Goal: Use online tool/utility: Use online tool/utility

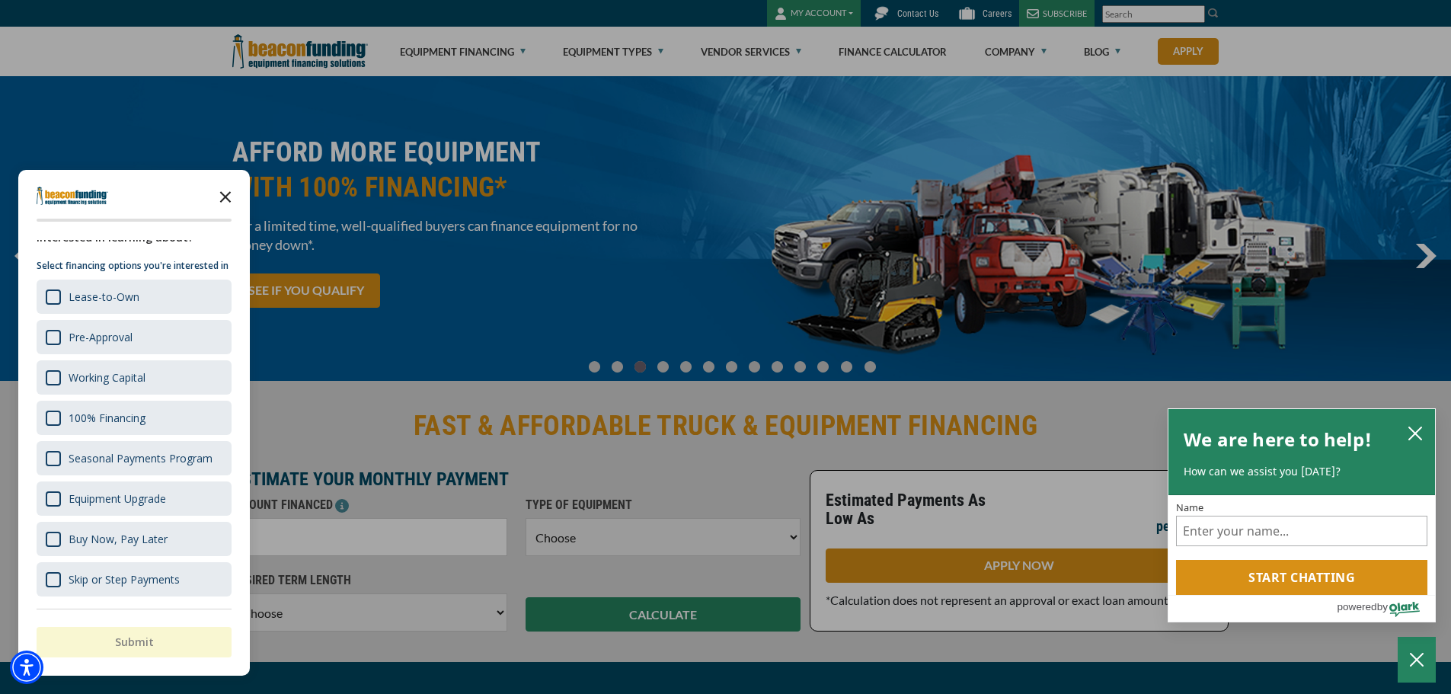
click at [223, 200] on icon "Close the survey" at bounding box center [225, 196] width 30 height 30
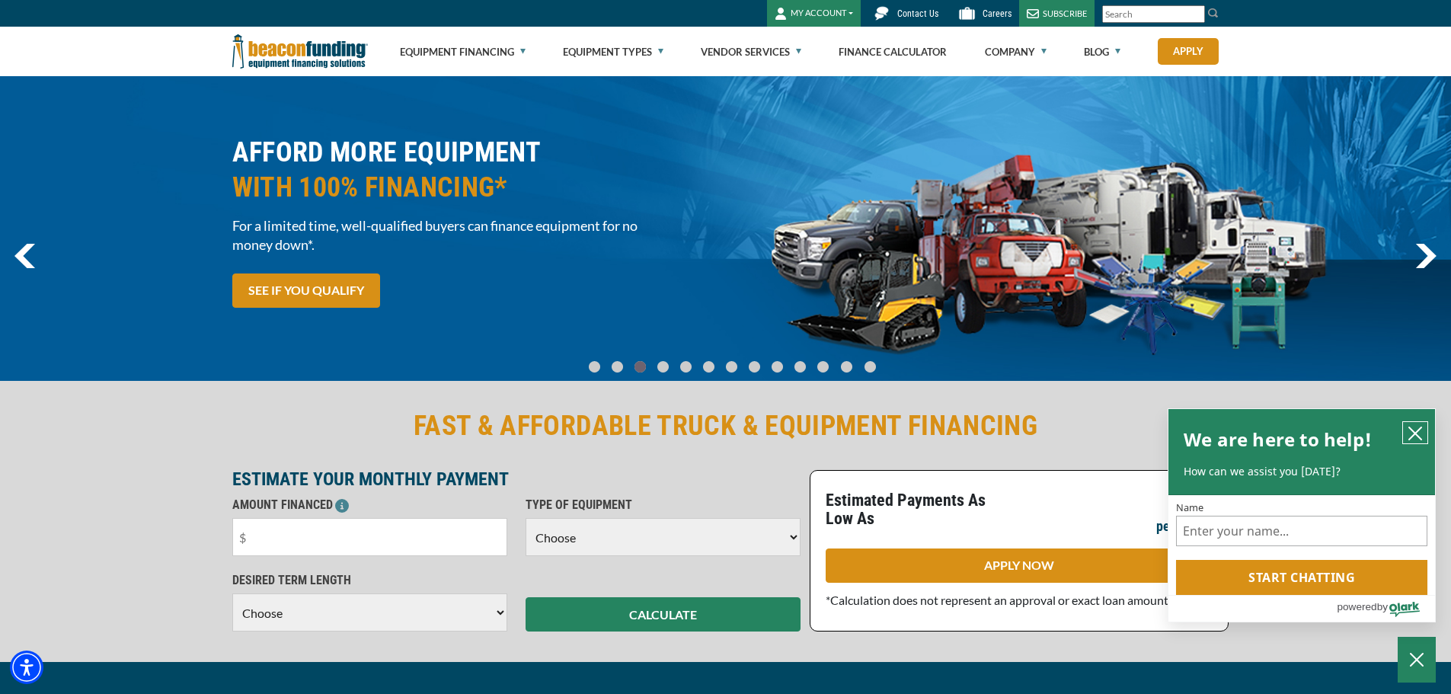
drag, startPoint x: 1419, startPoint y: 436, endPoint x: 1412, endPoint y: 440, distance: 8.2
click at [1412, 440] on button "close chatbox" at bounding box center [1415, 432] width 24 height 21
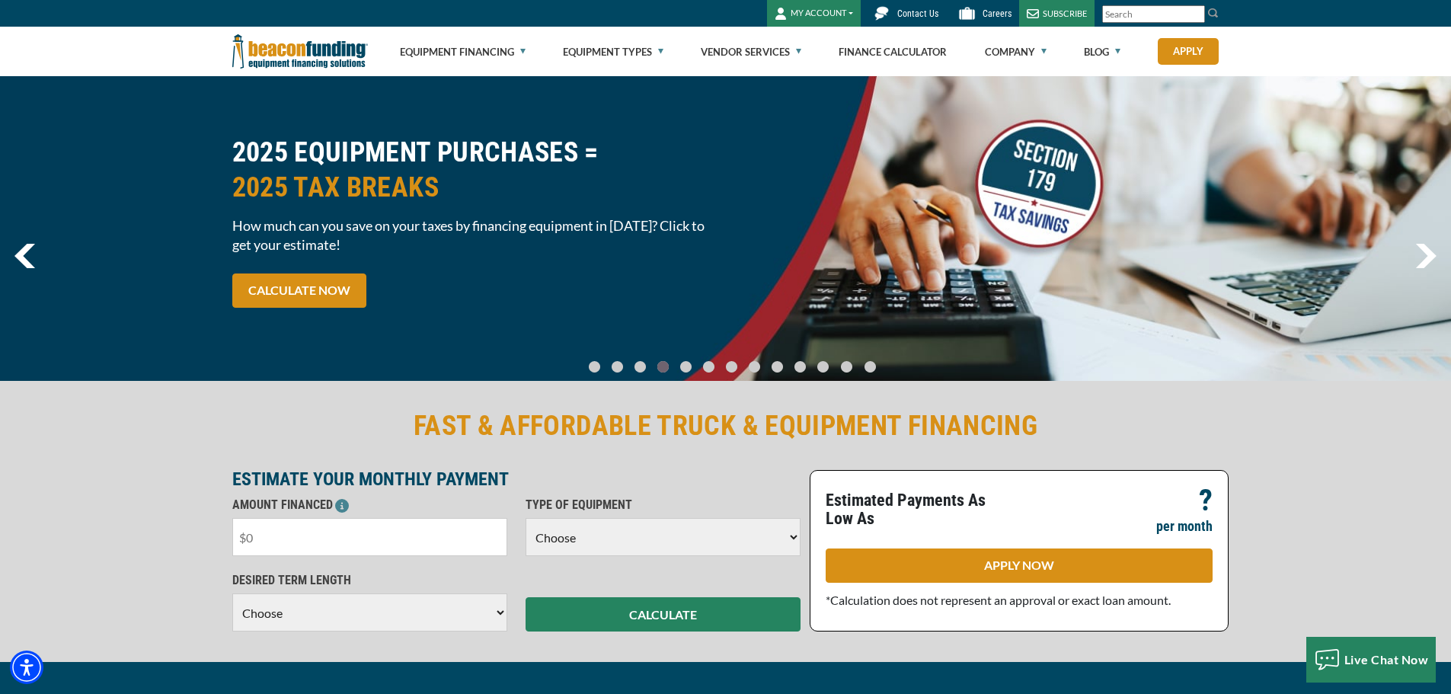
click at [354, 542] on input "text" at bounding box center [369, 537] width 275 height 38
type input "$20,000"
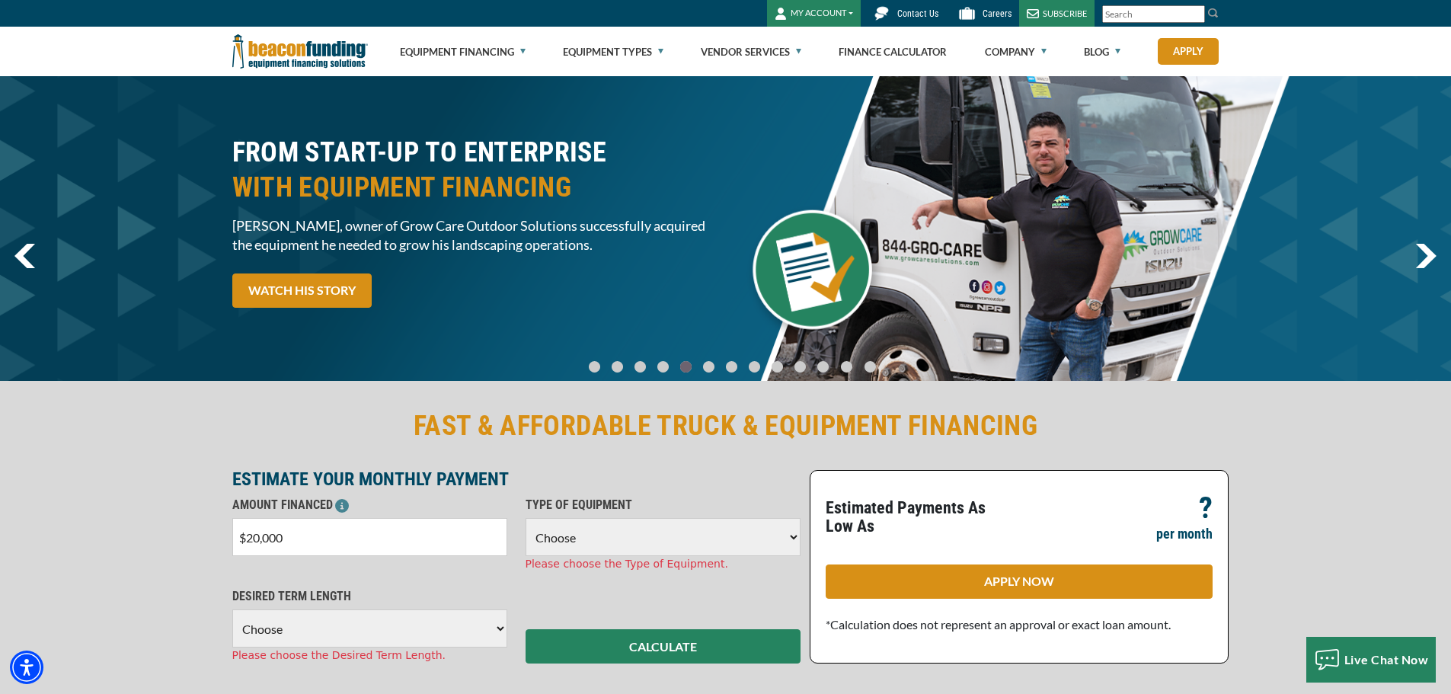
click at [638, 530] on select "Choose Backhoe Boom/Bucket Truck Chipper Commercial Mower Crane DTG/DTF Printin…" at bounding box center [663, 537] width 275 height 38
select select "23"
click at [526, 518] on select "Choose Backhoe Boom/Bucket Truck Chipper Commercial Mower Crane DTG/DTF Printin…" at bounding box center [663, 537] width 275 height 38
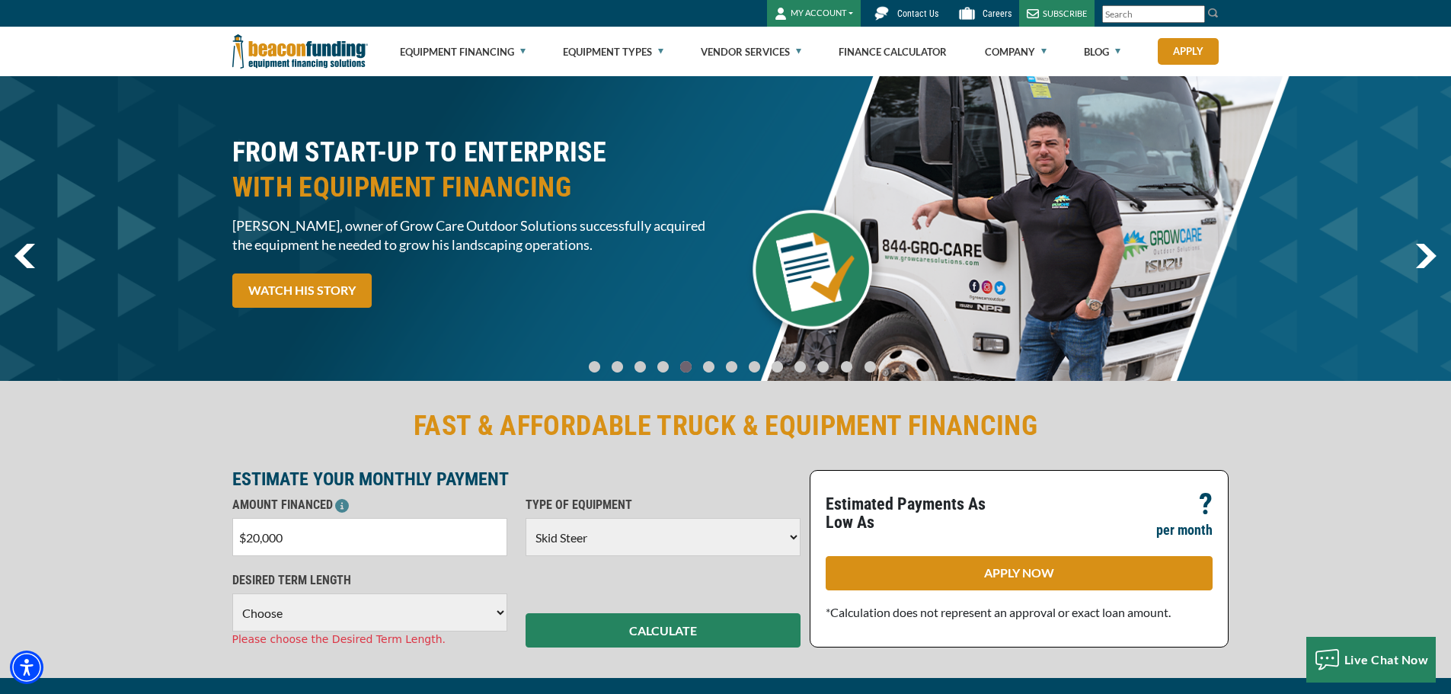
click at [376, 606] on select "Choose 36 Months 48 Months 60 Months" at bounding box center [369, 612] width 275 height 38
select select "48"
click at [232, 593] on select "Choose 36 Months 48 Months 60 Months" at bounding box center [369, 612] width 275 height 38
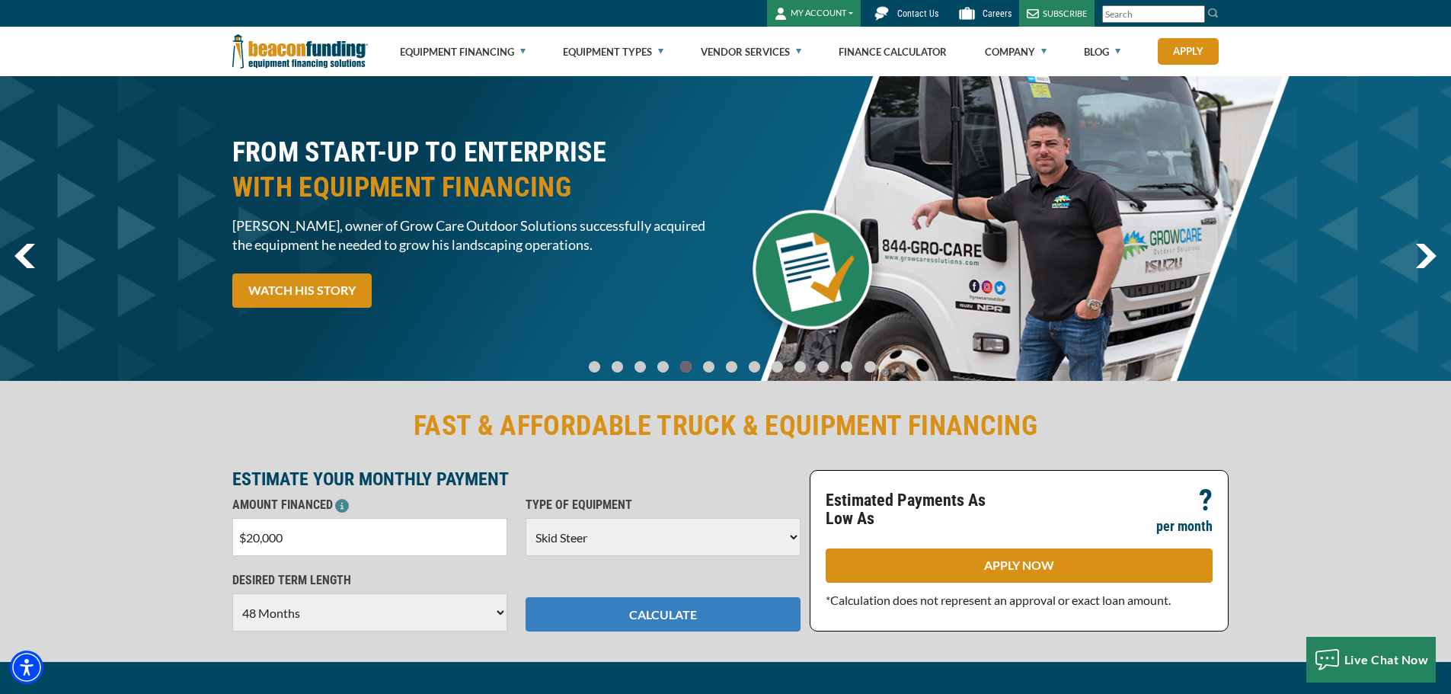
click at [616, 613] on button "CALCULATE" at bounding box center [663, 614] width 275 height 34
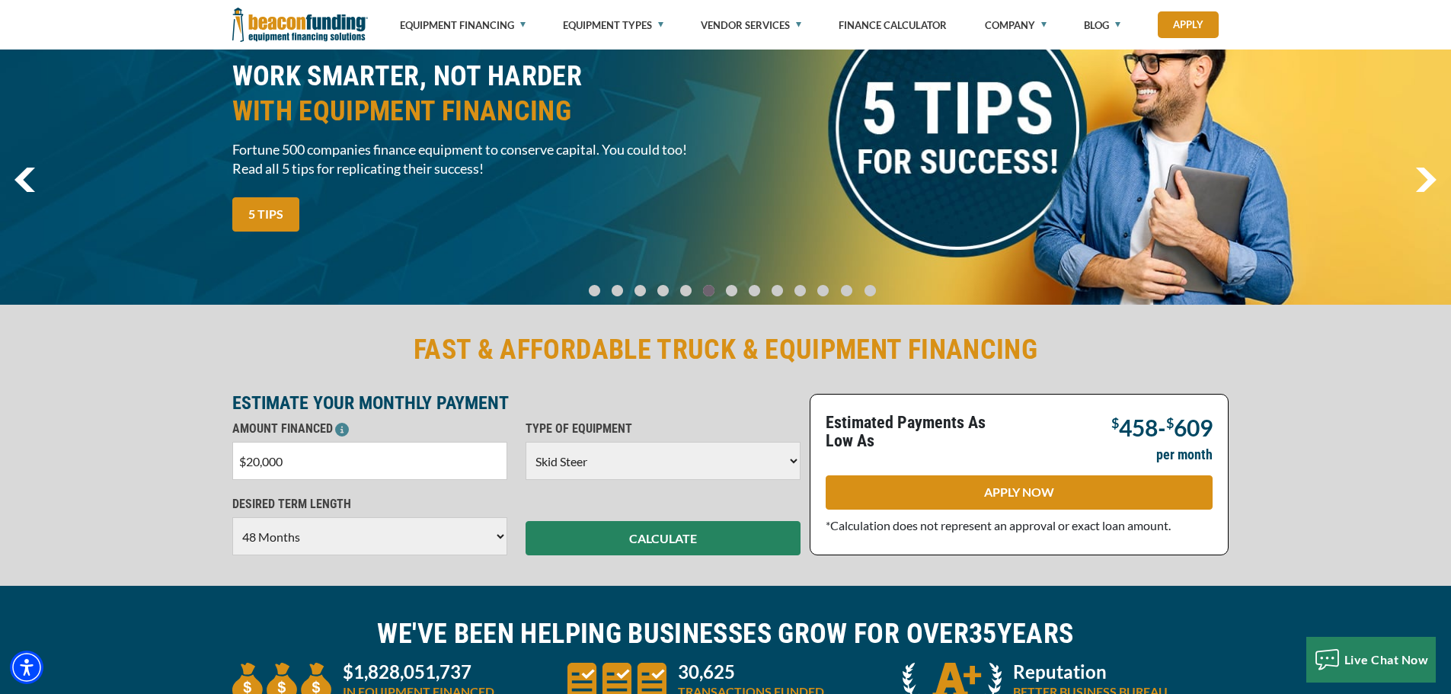
scroll to position [152, 0]
